Goal: Browse casually: Explore the website without a specific task or goal

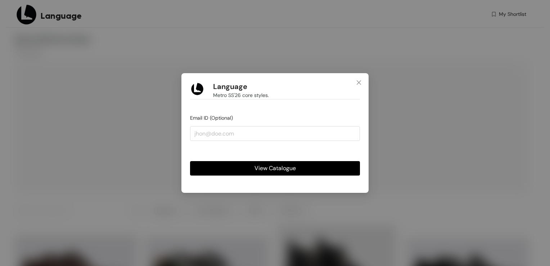
click at [292, 169] on span "View Catalogue" at bounding box center [274, 167] width 41 height 9
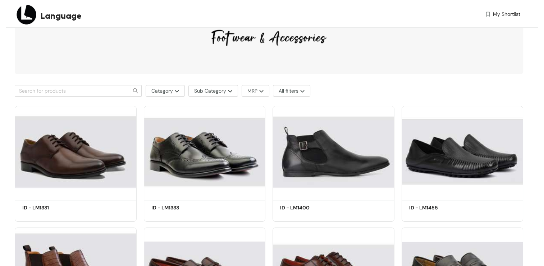
scroll to position [119, 0]
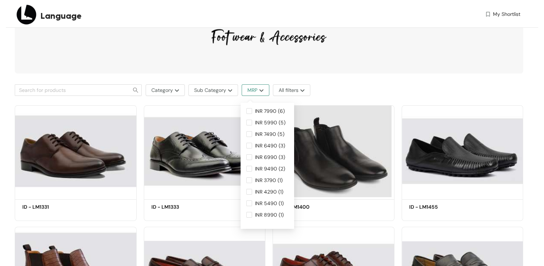
click at [256, 92] on span "MRP" at bounding box center [253, 90] width 10 height 8
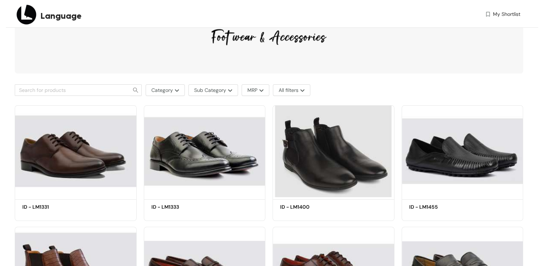
click at [349, 56] on img at bounding box center [269, 7] width 509 height 132
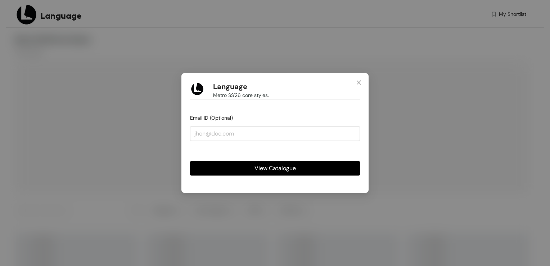
click at [282, 168] on span "View Catalogue" at bounding box center [274, 167] width 41 height 9
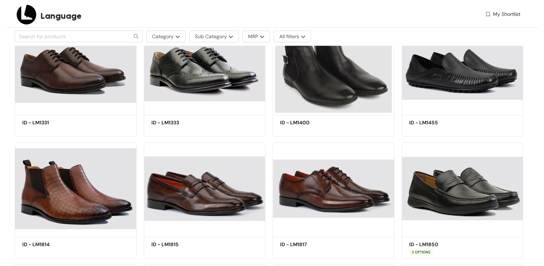
scroll to position [196, 0]
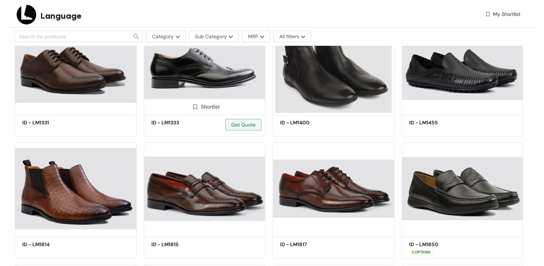
click at [205, 83] on img at bounding box center [205, 67] width 122 height 92
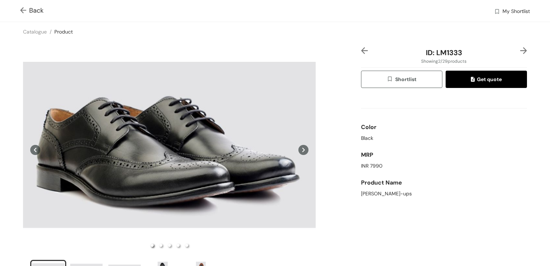
click at [28, 12] on img at bounding box center [24, 11] width 9 height 8
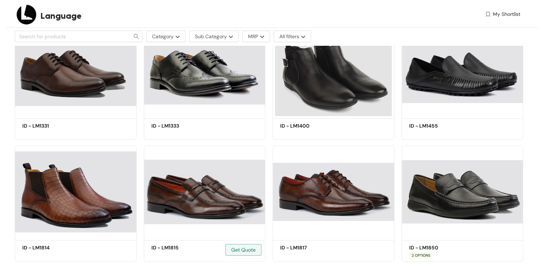
scroll to position [154, 0]
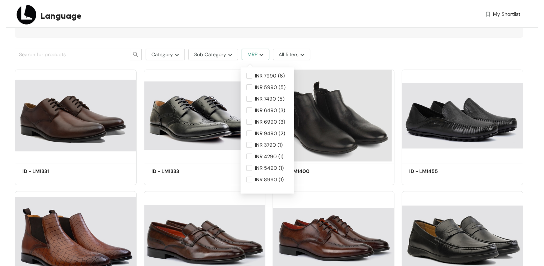
click at [259, 57] on button "MRP" at bounding box center [256, 55] width 28 height 12
